Goal: Check status: Check status

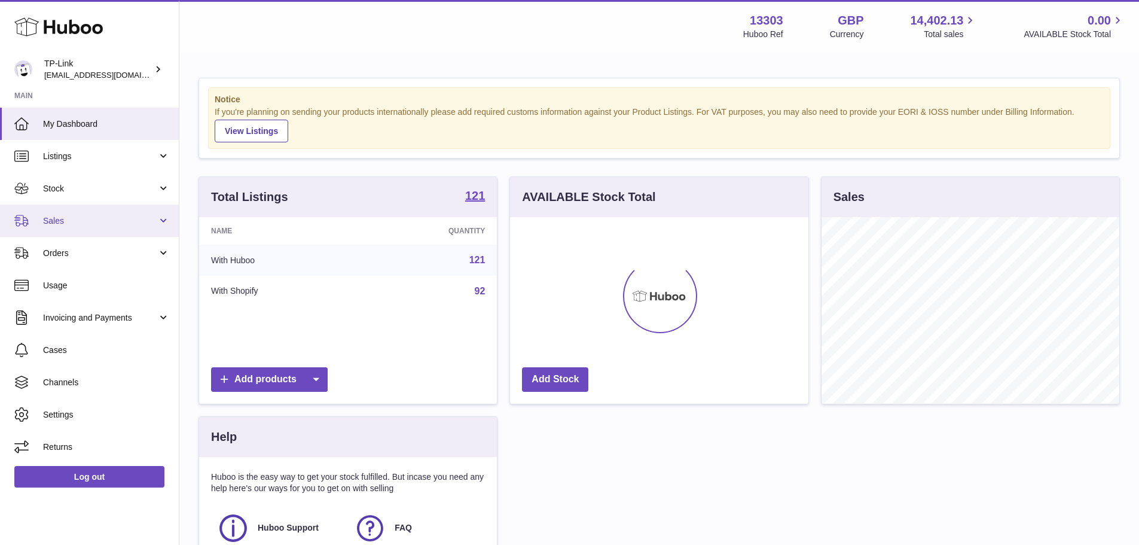
scroll to position [187, 298]
click at [103, 210] on link "Sales" at bounding box center [89, 221] width 179 height 32
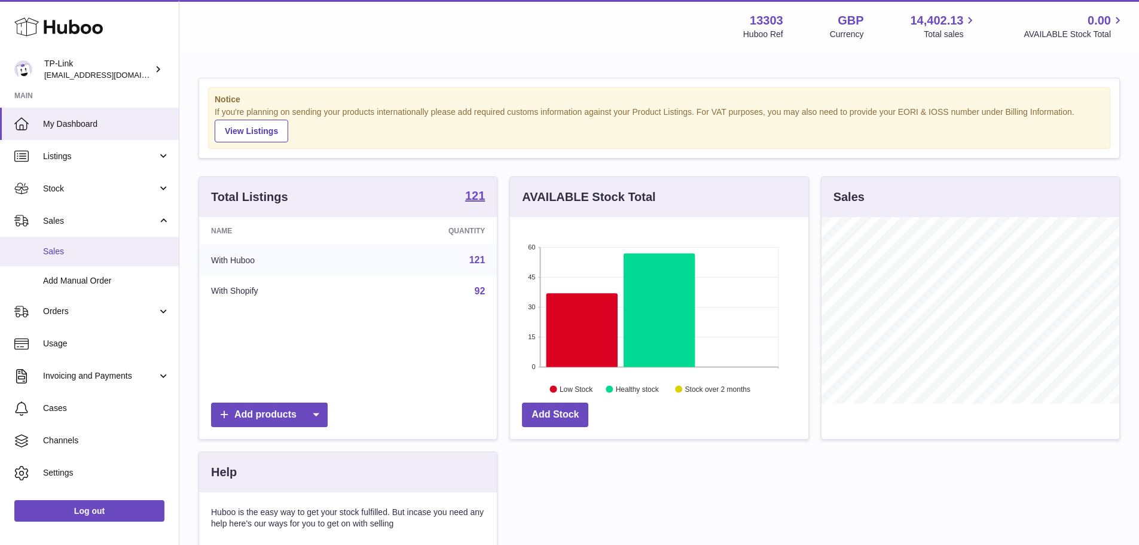
click at [116, 246] on span "Sales" at bounding box center [106, 251] width 127 height 11
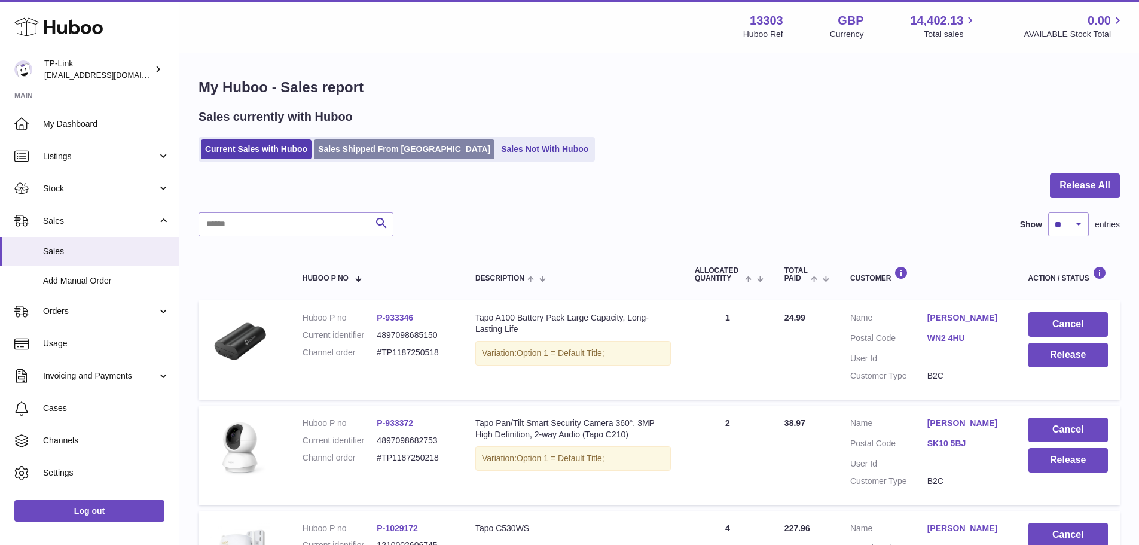
click at [331, 155] on link "Sales Shipped From [GEOGRAPHIC_DATA]" at bounding box center [404, 149] width 181 height 20
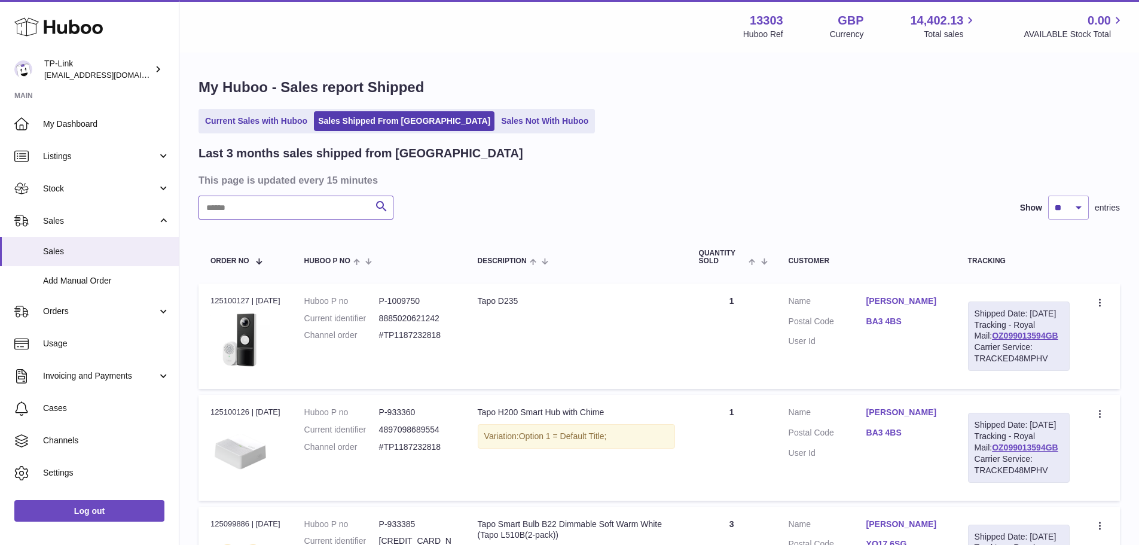
click at [315, 206] on input "text" at bounding box center [296, 208] width 195 height 24
paste input "**********"
type input "**********"
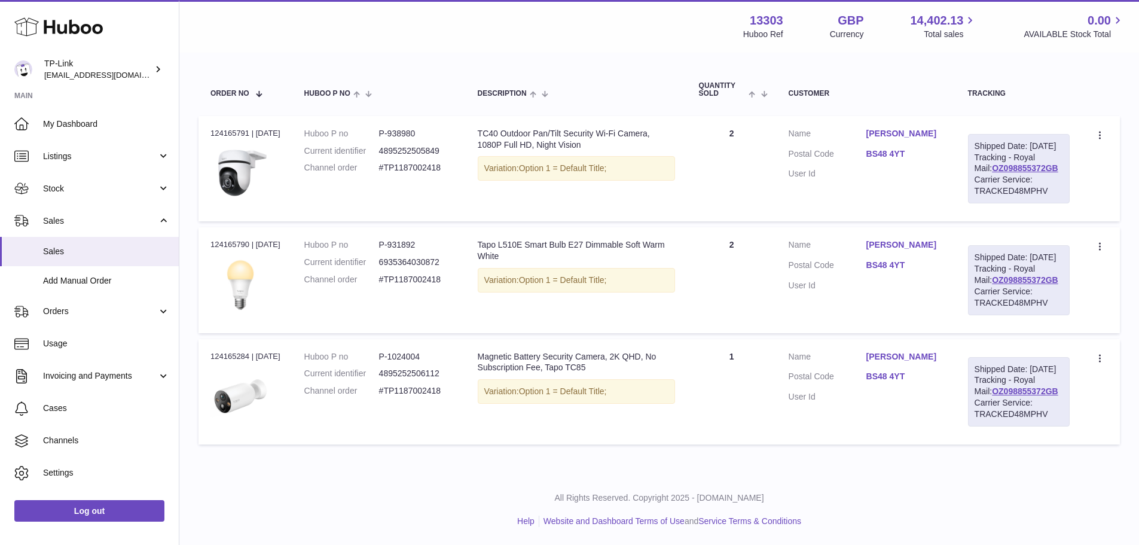
scroll to position [179, 0]
click at [1036, 285] on link "OZ098855372GB" at bounding box center [1025, 280] width 66 height 10
drag, startPoint x: 871, startPoint y: 284, endPoint x: 913, endPoint y: 286, distance: 41.9
click at [913, 286] on dl "Customer Name Phillip Dumbell Postal Code BS48 4YT User Id" at bounding box center [866, 268] width 155 height 58
copy link "BS48 4YT"
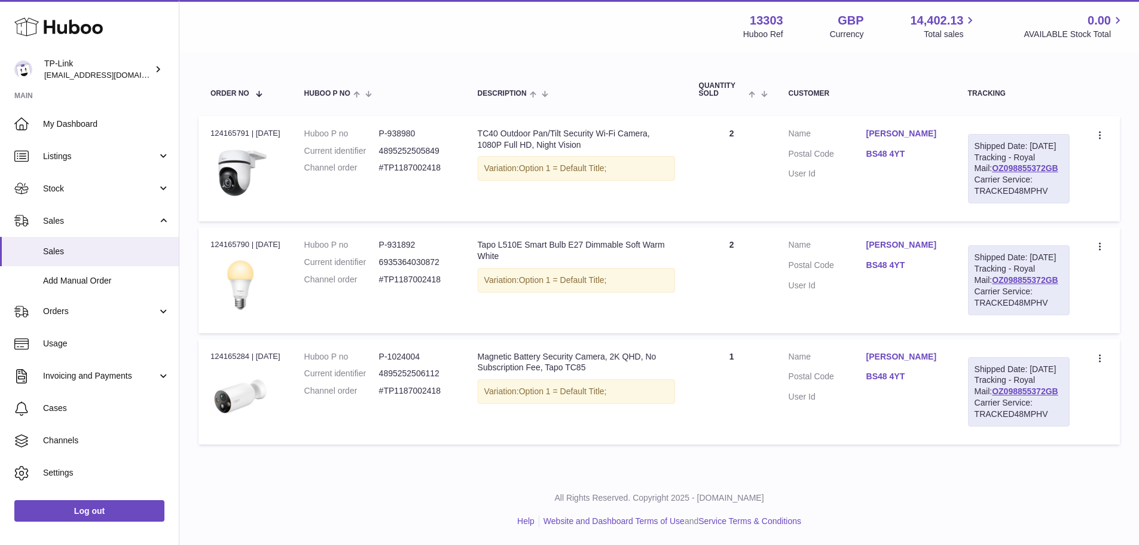
click at [233, 250] on div "Order no 124165790 | 5th Sep" at bounding box center [245, 244] width 70 height 11
copy div "124165790"
click at [483, 178] on td "Description TC40 Outdoor Pan/Tilt Security Wi-Fi Camera, 1080P Full HD, Night V…" at bounding box center [576, 168] width 221 height 105
click at [725, 308] on td "Quantity 2" at bounding box center [732, 279] width 90 height 105
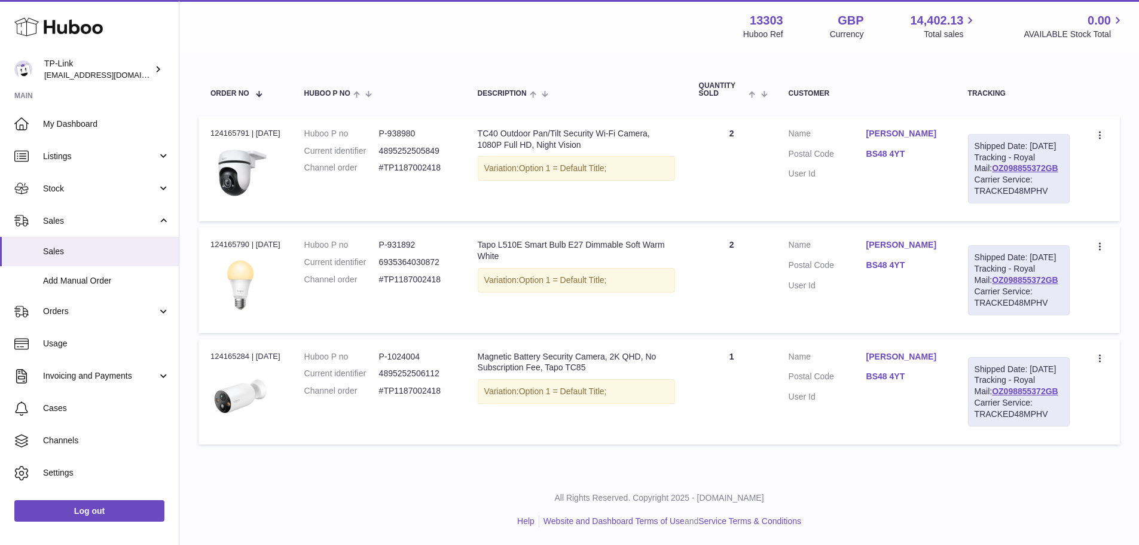
click at [396, 251] on dd "P-931892" at bounding box center [416, 244] width 75 height 11
drag, startPoint x: 396, startPoint y: 251, endPoint x: 405, endPoint y: 255, distance: 10.4
copy dd "931892"
click at [465, 221] on td "Huboo P no P-938980 Current identifier 4895252505849 Channel order #TP1187002418" at bounding box center [378, 168] width 173 height 105
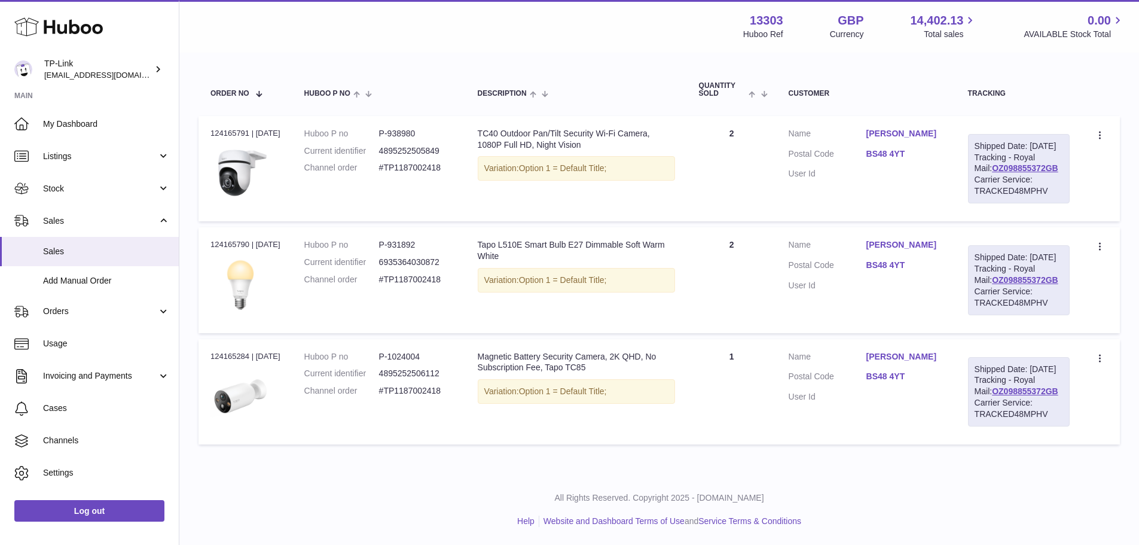
click at [721, 219] on td "Quantity 2" at bounding box center [732, 168] width 90 height 105
